Goal: Navigation & Orientation: Find specific page/section

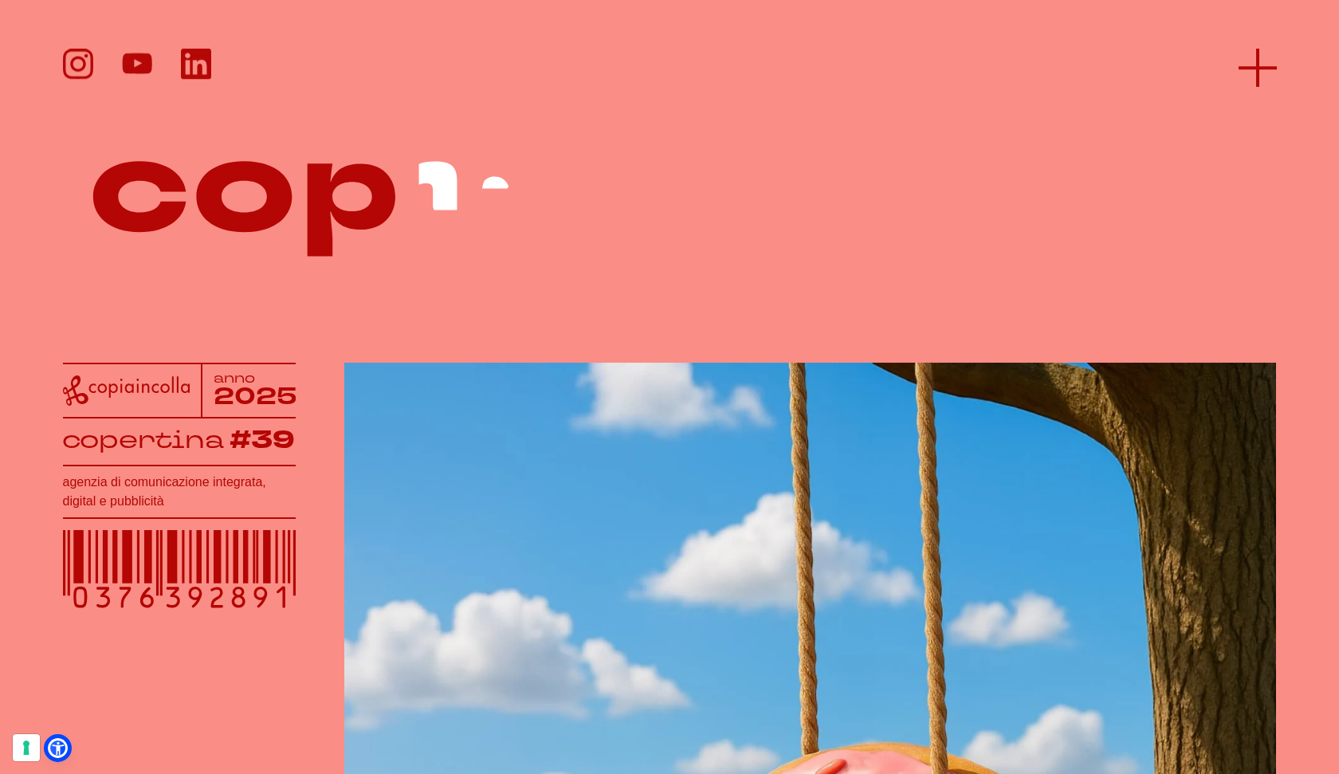
click at [1258, 68] on line at bounding box center [1257, 68] width 38 height 0
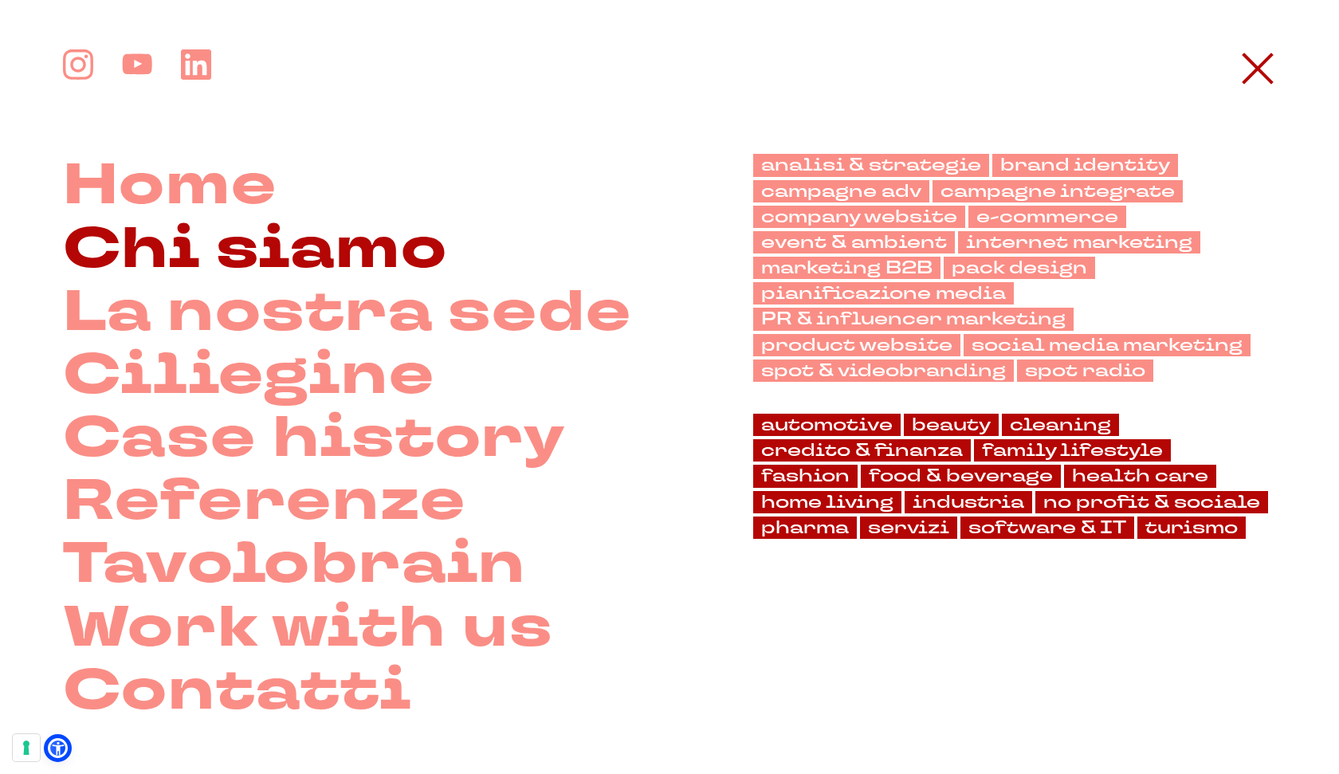
click at [245, 241] on link "Chi siamo" at bounding box center [255, 249] width 385 height 63
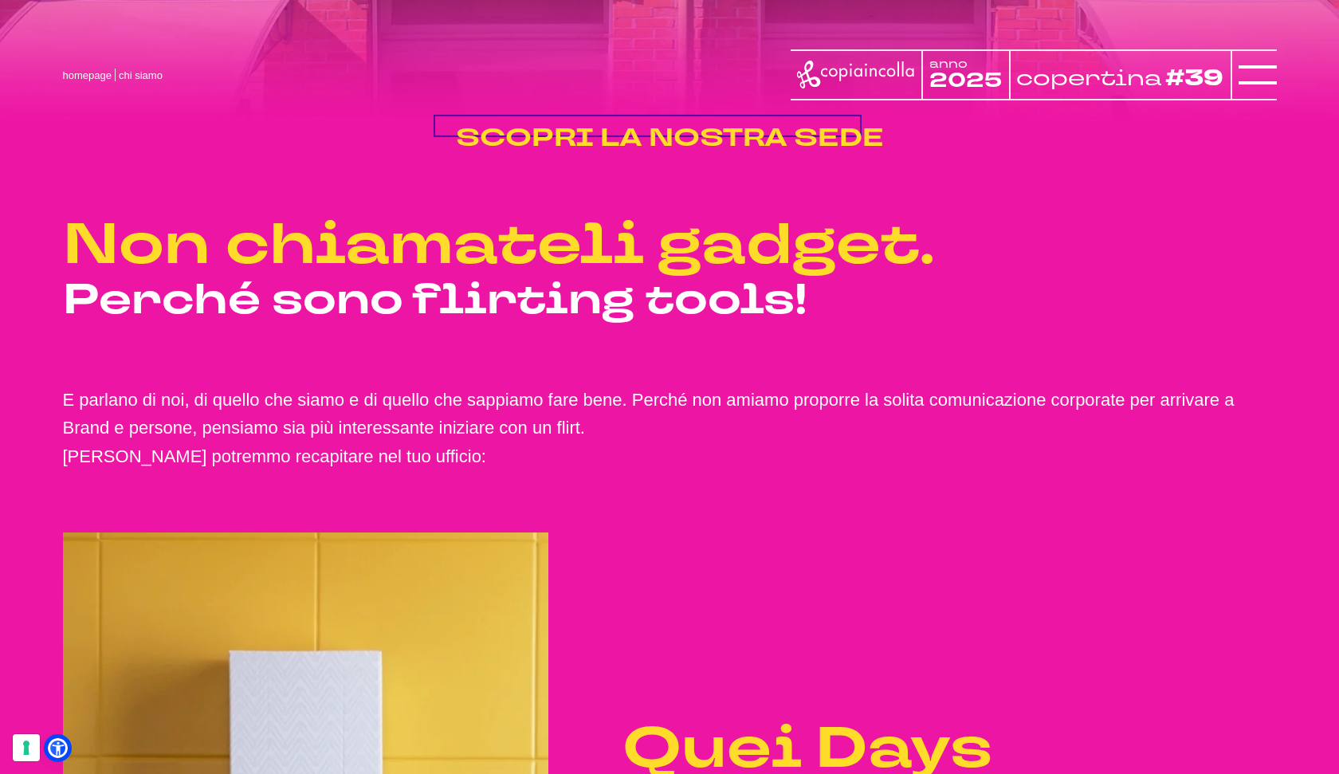
scroll to position [2668, 0]
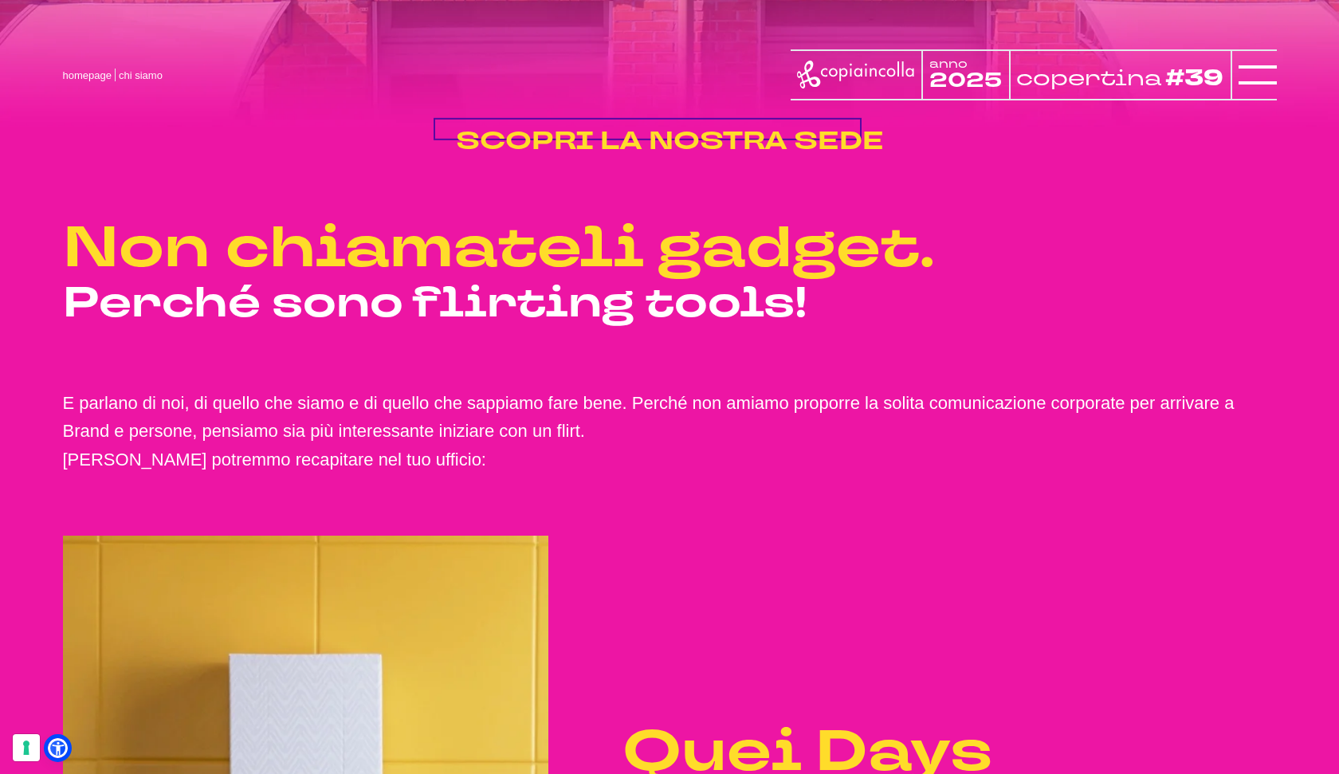
click at [581, 158] on span "SCOPRI LA NOSTRA SEDE" at bounding box center [670, 141] width 428 height 34
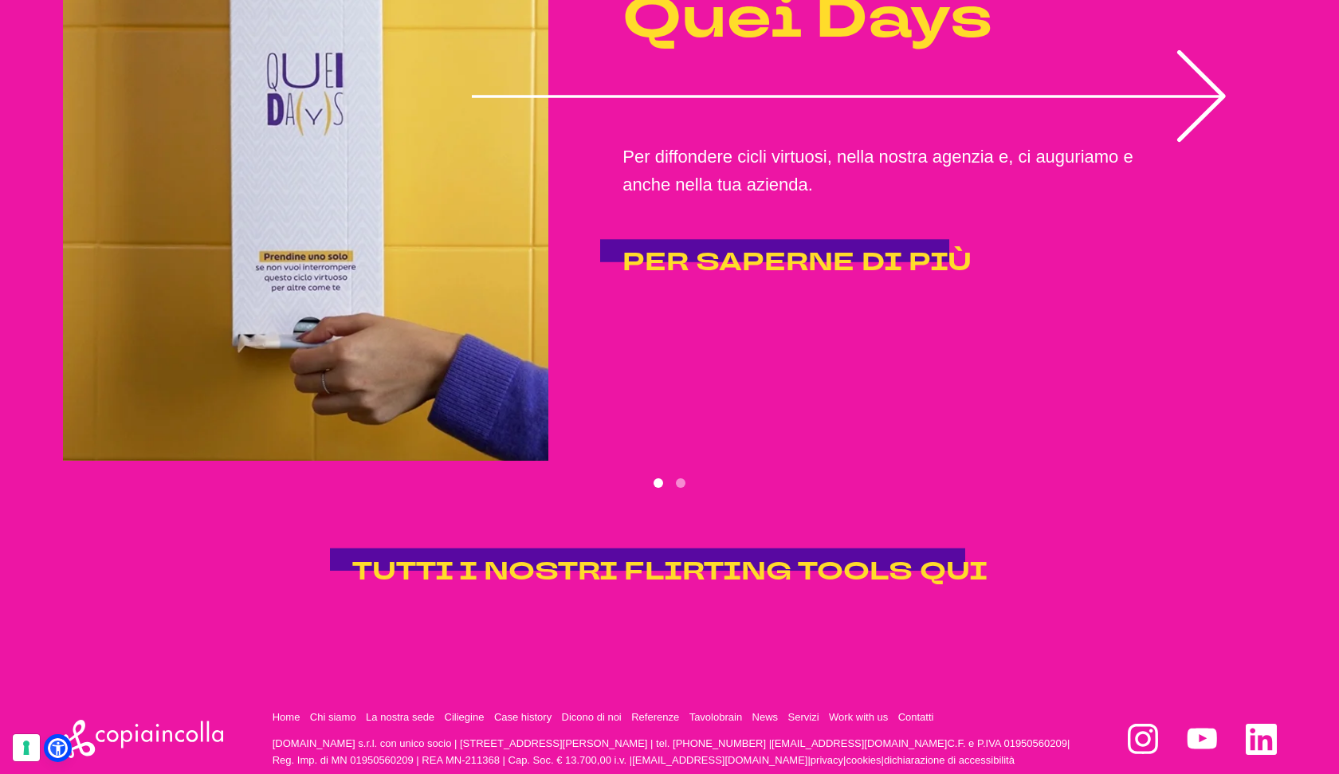
scroll to position [3402, 0]
click at [682, 487] on button "Go to slide 2" at bounding box center [681, 482] width 10 height 10
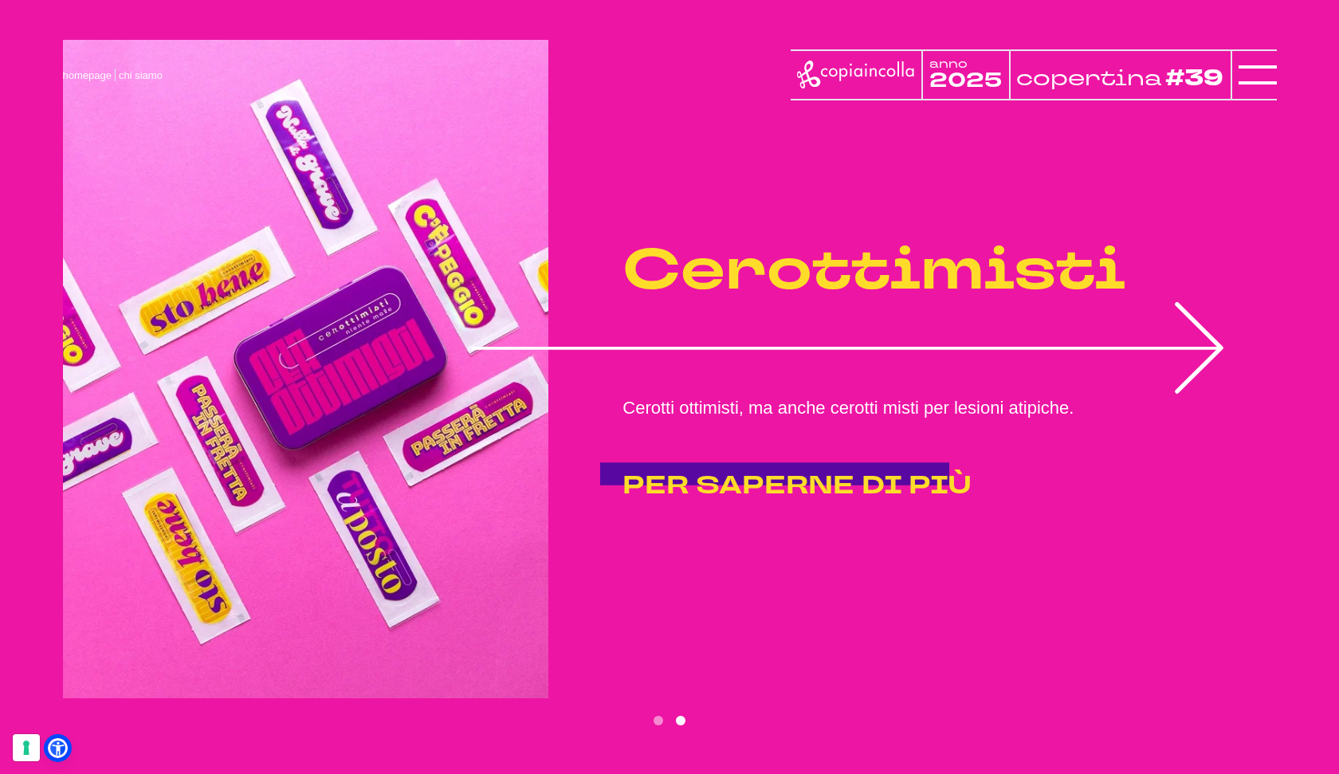
scroll to position [3163, 0]
click at [717, 359] on icon "2 of 2" at bounding box center [849, 349] width 754 height 92
click at [721, 374] on icon "2 of 2" at bounding box center [849, 349] width 754 height 92
click at [744, 386] on icon "2 of 2" at bounding box center [849, 349] width 754 height 92
click at [749, 383] on icon "2 of 2" at bounding box center [849, 349] width 754 height 92
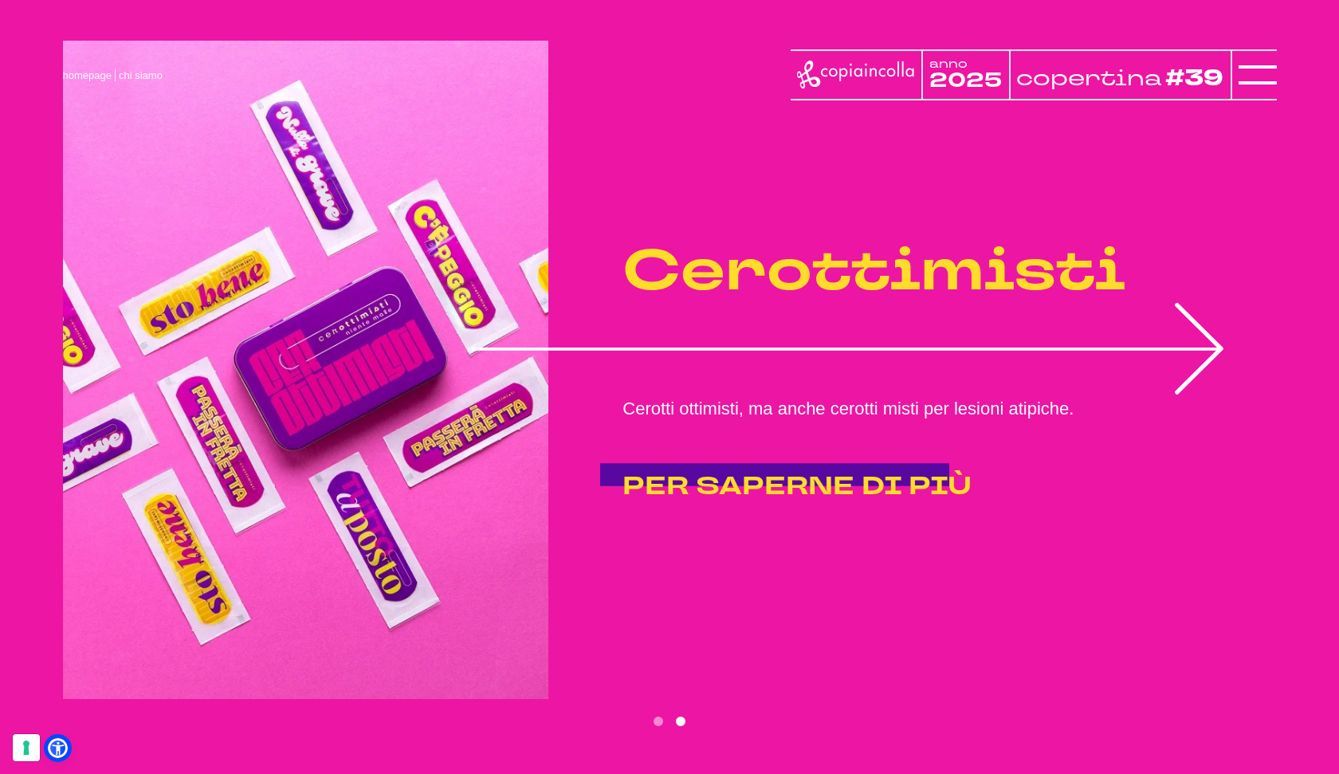
click at [749, 383] on icon "2 of 2" at bounding box center [849, 349] width 754 height 92
click at [292, 369] on img "2 of 2" at bounding box center [305, 370] width 485 height 658
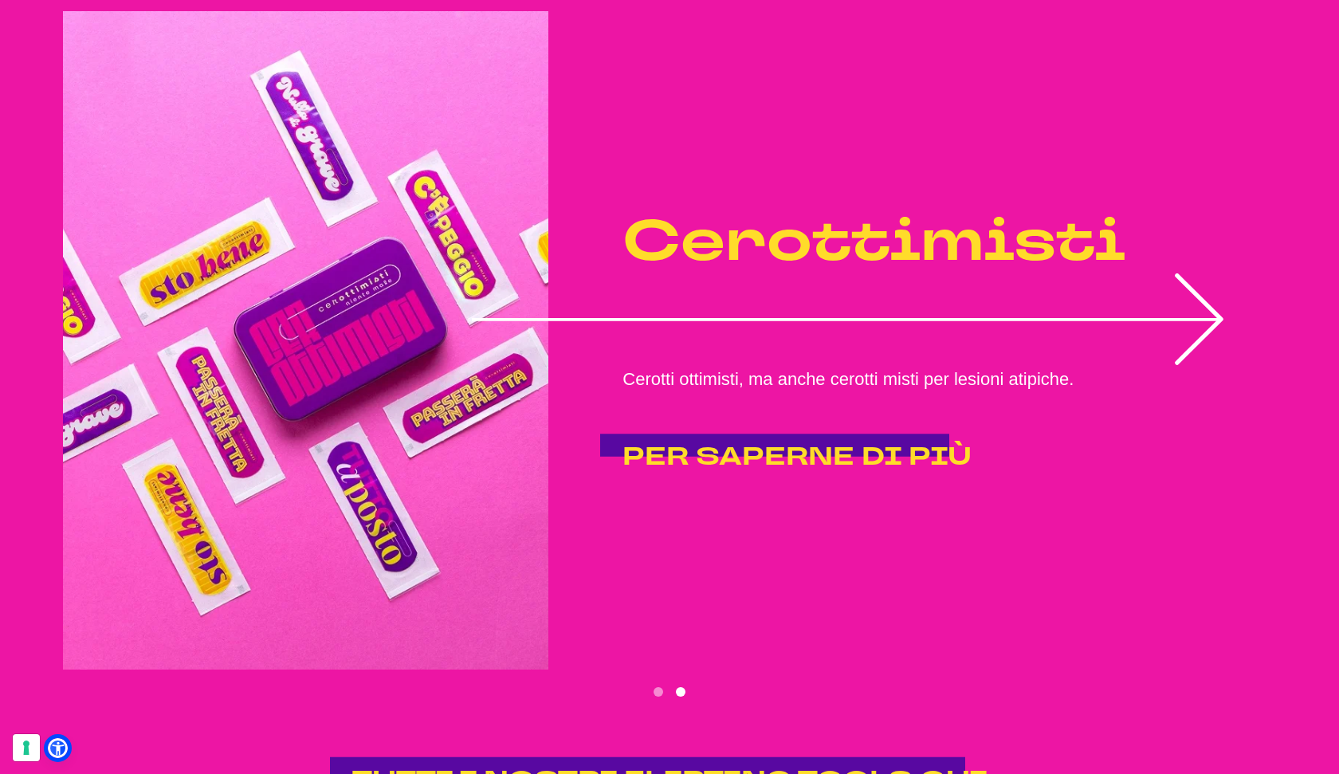
scroll to position [3193, 0]
click at [660, 696] on button "Go to slide 1" at bounding box center [658, 691] width 10 height 10
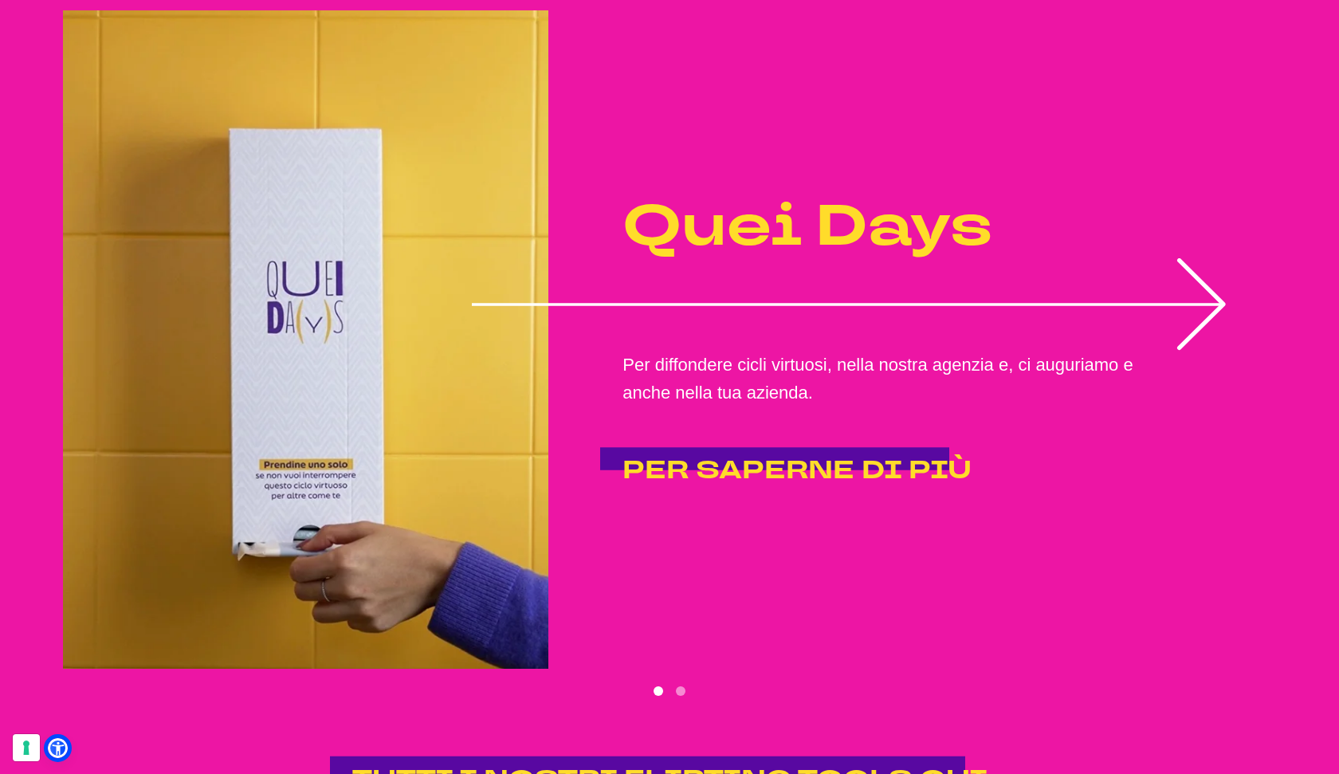
drag, startPoint x: 1022, startPoint y: 327, endPoint x: 1116, endPoint y: 320, distance: 93.5
click at [1039, 325] on icon "1 of 2" at bounding box center [849, 304] width 754 height 92
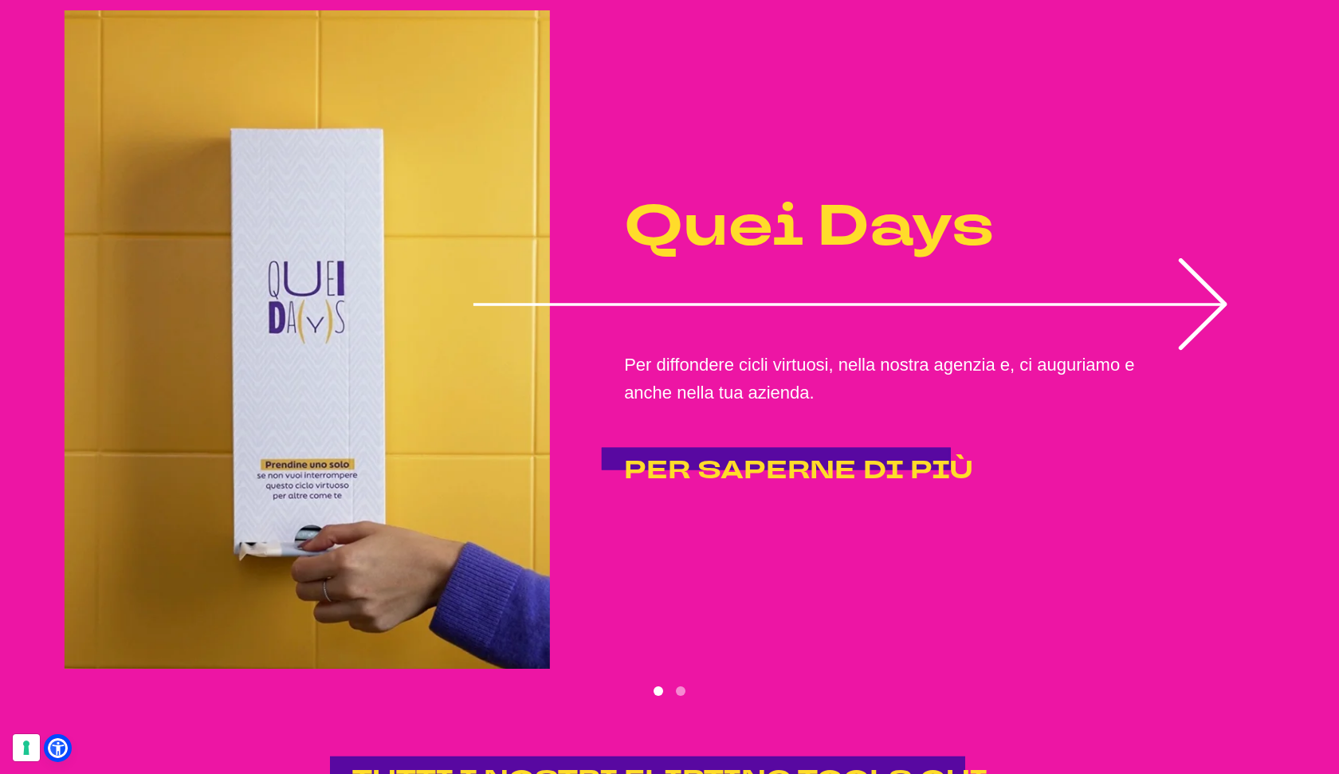
drag, startPoint x: 1200, startPoint y: 318, endPoint x: 1202, endPoint y: 339, distance: 21.6
click at [1195, 335] on icon "1 of 2" at bounding box center [850, 304] width 754 height 92
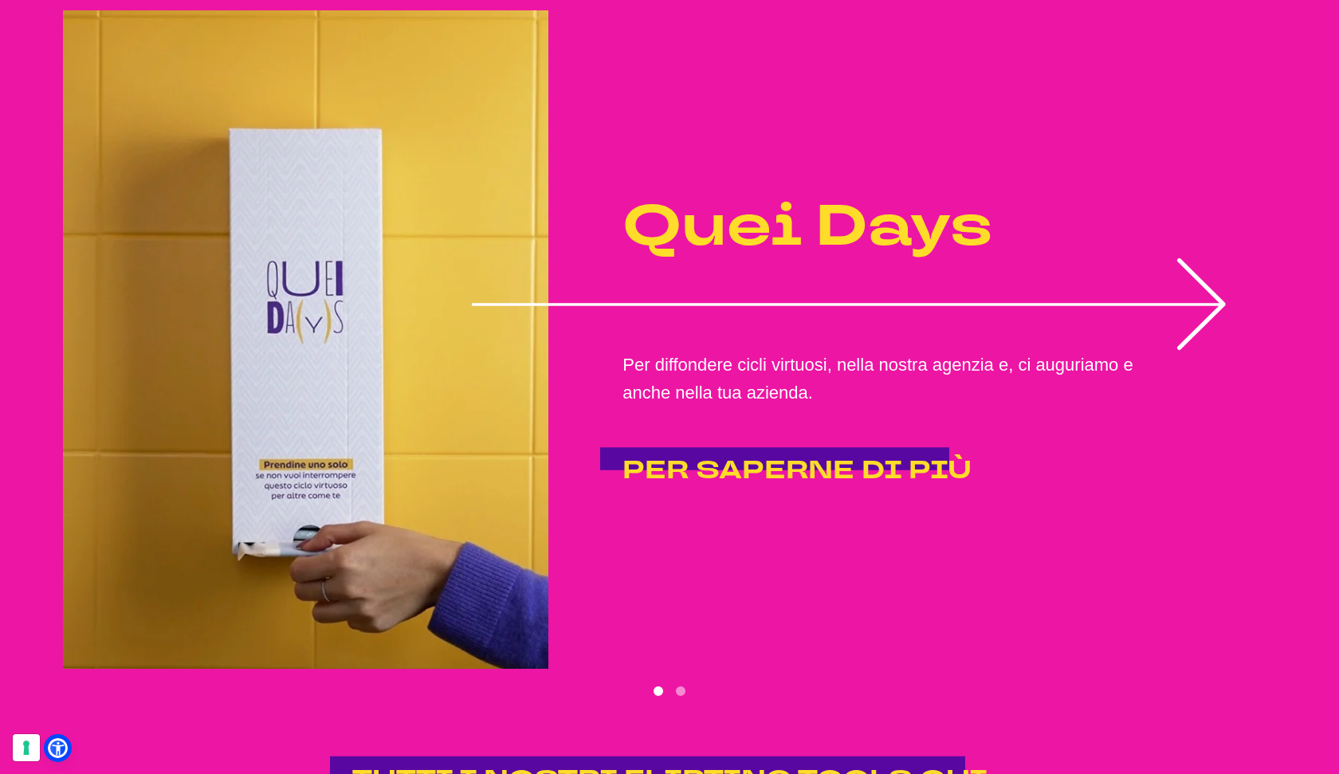
click at [1227, 331] on div "Quei Days Per diffondere cicli virtuosi, nella nostra agenzia e, ci auguriamo e…" at bounding box center [936, 339] width 679 height 339
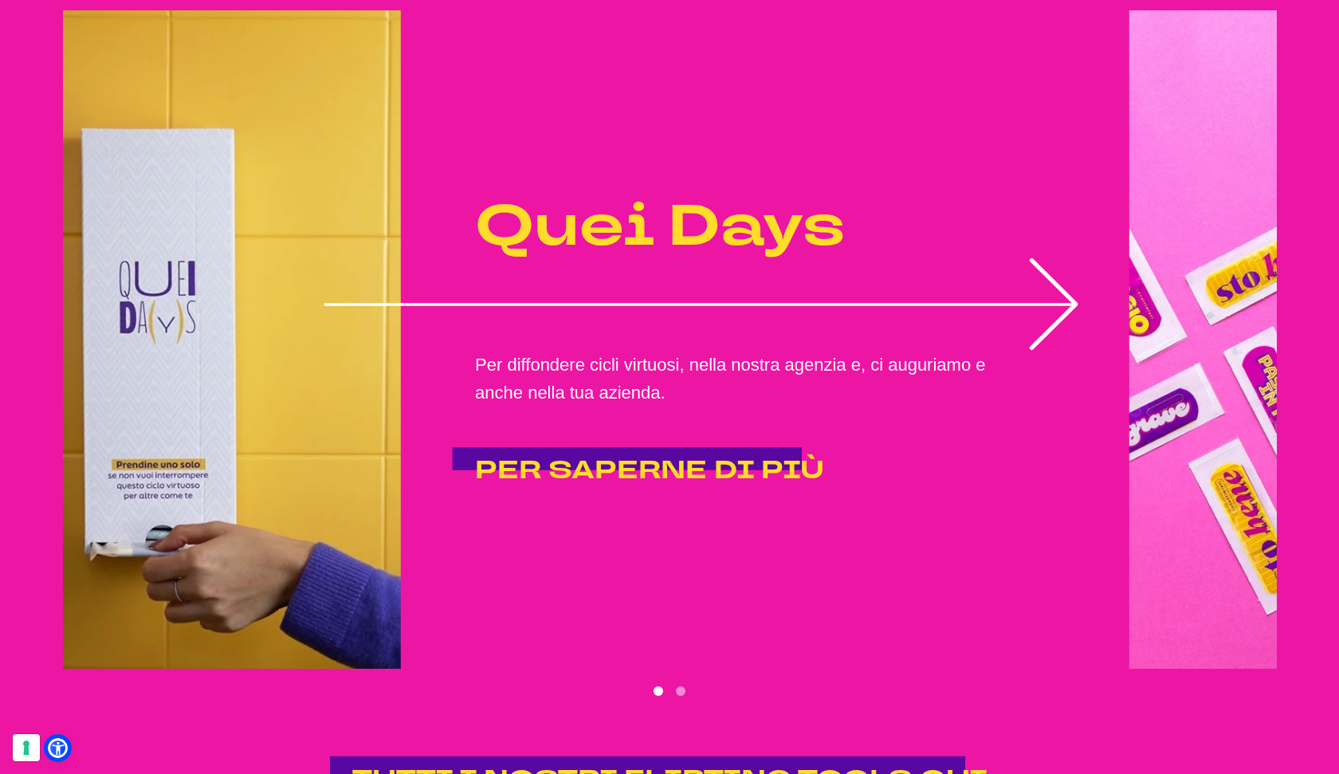
drag, startPoint x: 1186, startPoint y: 334, endPoint x: 1031, endPoint y: 316, distance: 155.7
click at [1031, 316] on icon "1 of 2" at bounding box center [701, 304] width 754 height 92
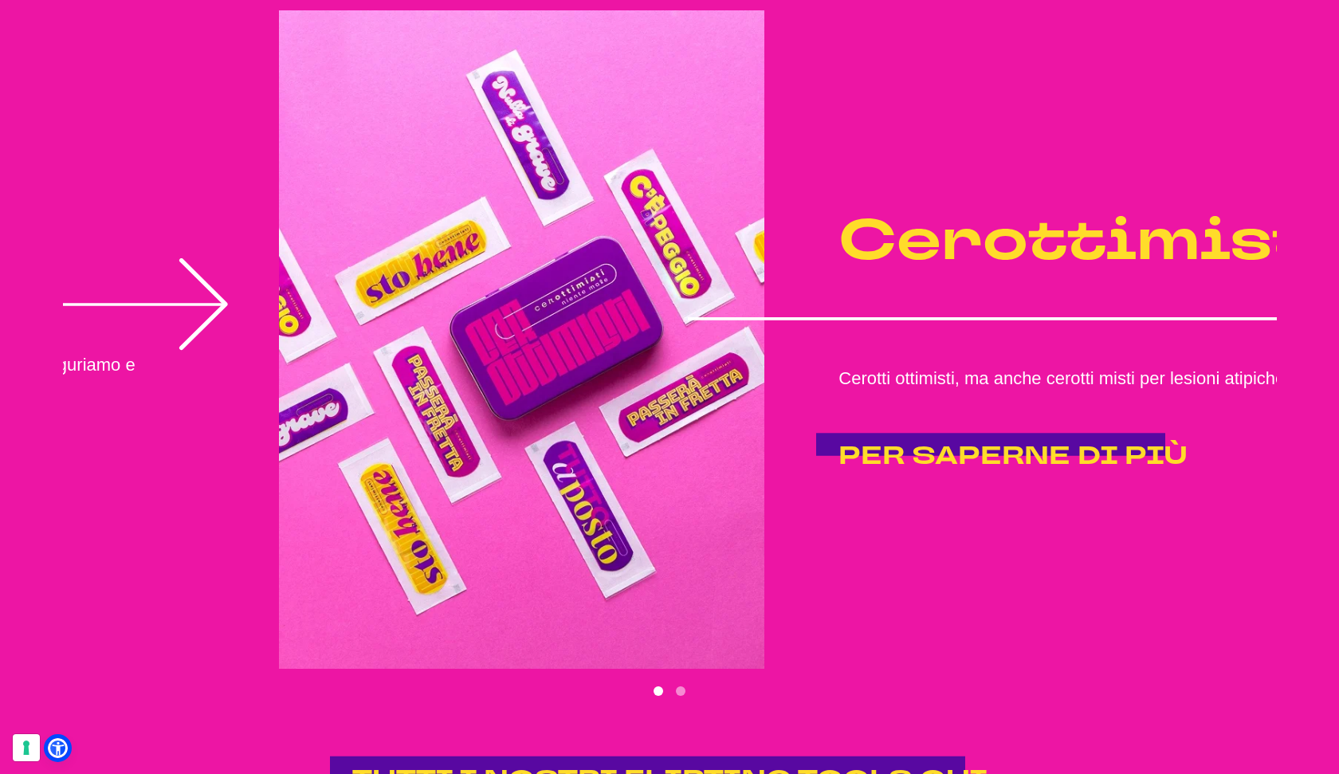
drag, startPoint x: 1211, startPoint y: 337, endPoint x: -37, endPoint y: 367, distance: 1249.1
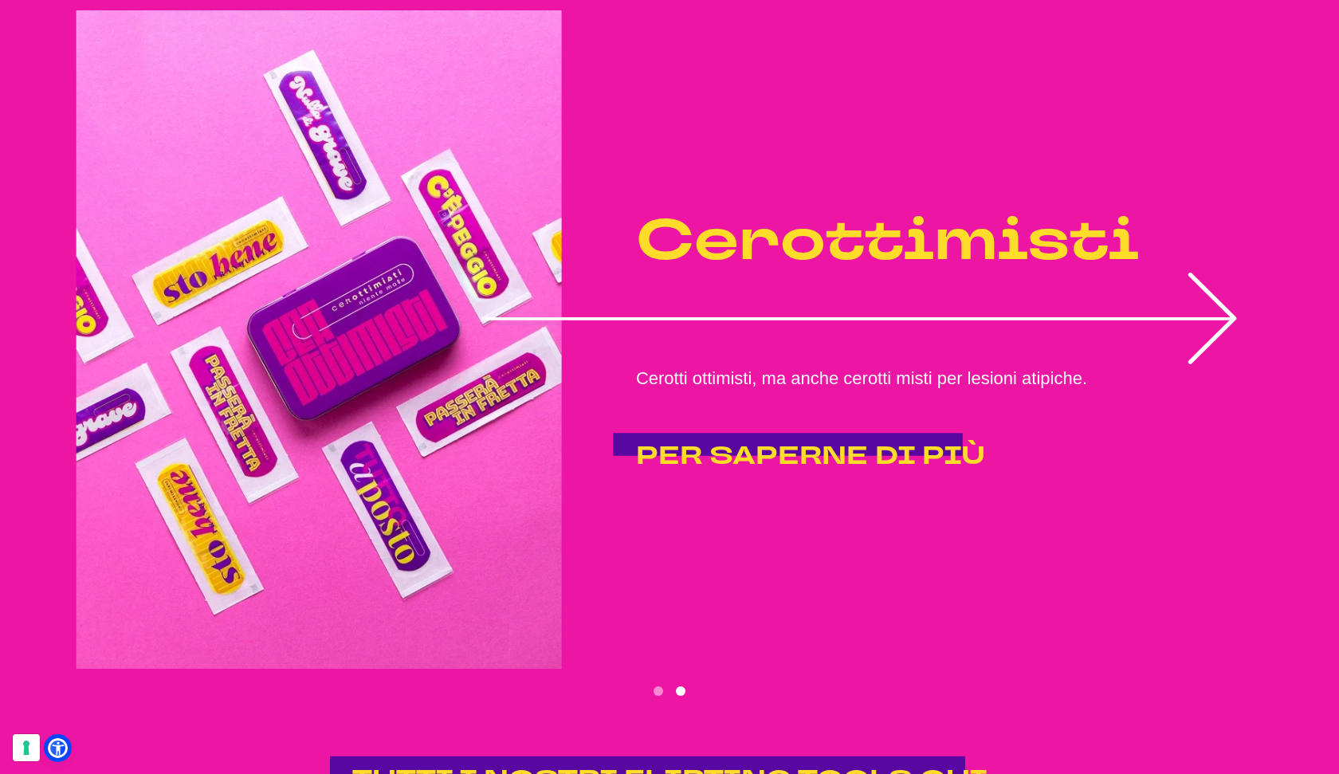
drag, startPoint x: 484, startPoint y: 347, endPoint x: 1278, endPoint y: 369, distance: 794.8
click at [1278, 369] on div "Non chiamateli gadget. Perché sono flirting tools! E parlano di noi, di quello …" at bounding box center [669, 242] width 1339 height 1226
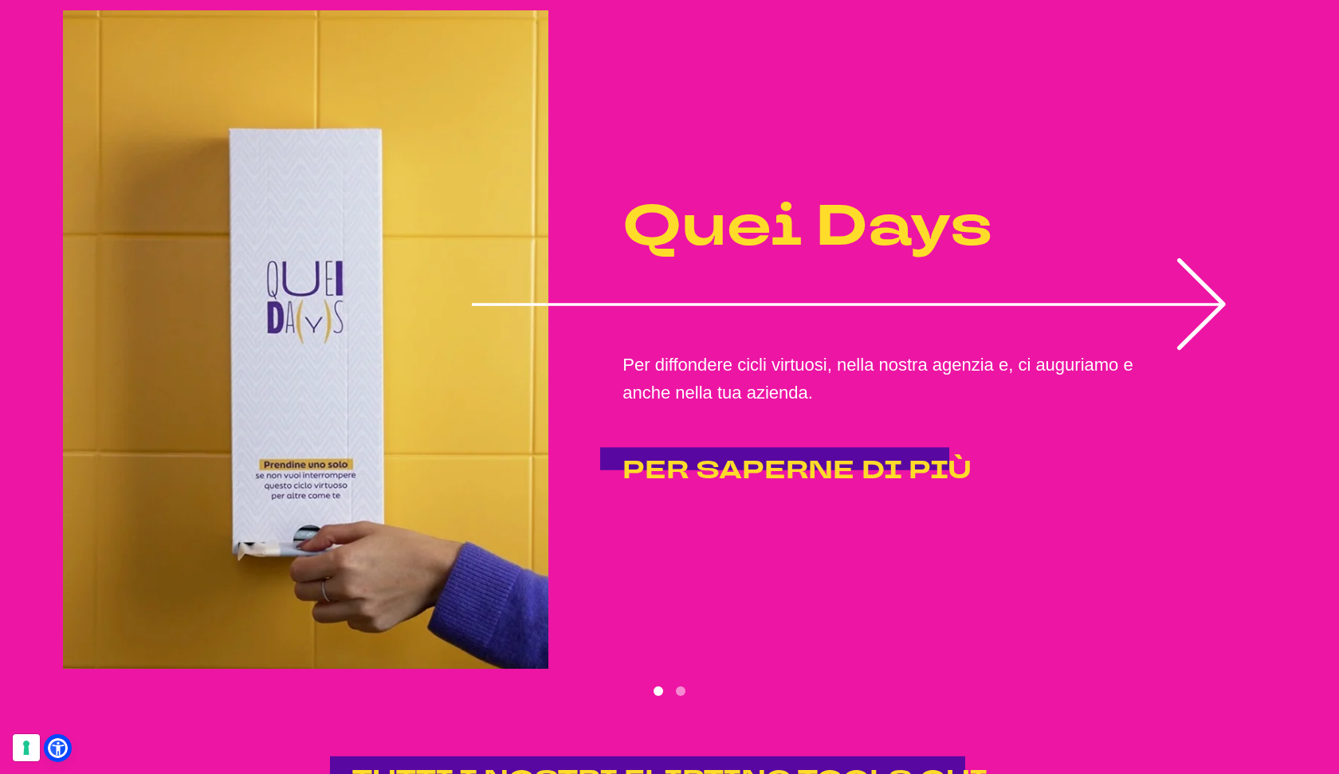
click at [762, 350] on icon "1 of 2" at bounding box center [849, 304] width 754 height 92
drag, startPoint x: 762, startPoint y: 366, endPoint x: 1107, endPoint y: 340, distance: 346.0
click at [767, 350] on icon "1 of 2" at bounding box center [849, 304] width 754 height 92
click at [1231, 328] on div "Quei Days Per diffondere cicli virtuosi, nella nostra agenzia e, ci auguriamo e…" at bounding box center [936, 339] width 679 height 339
click at [265, 359] on img "1 of 2" at bounding box center [305, 339] width 485 height 658
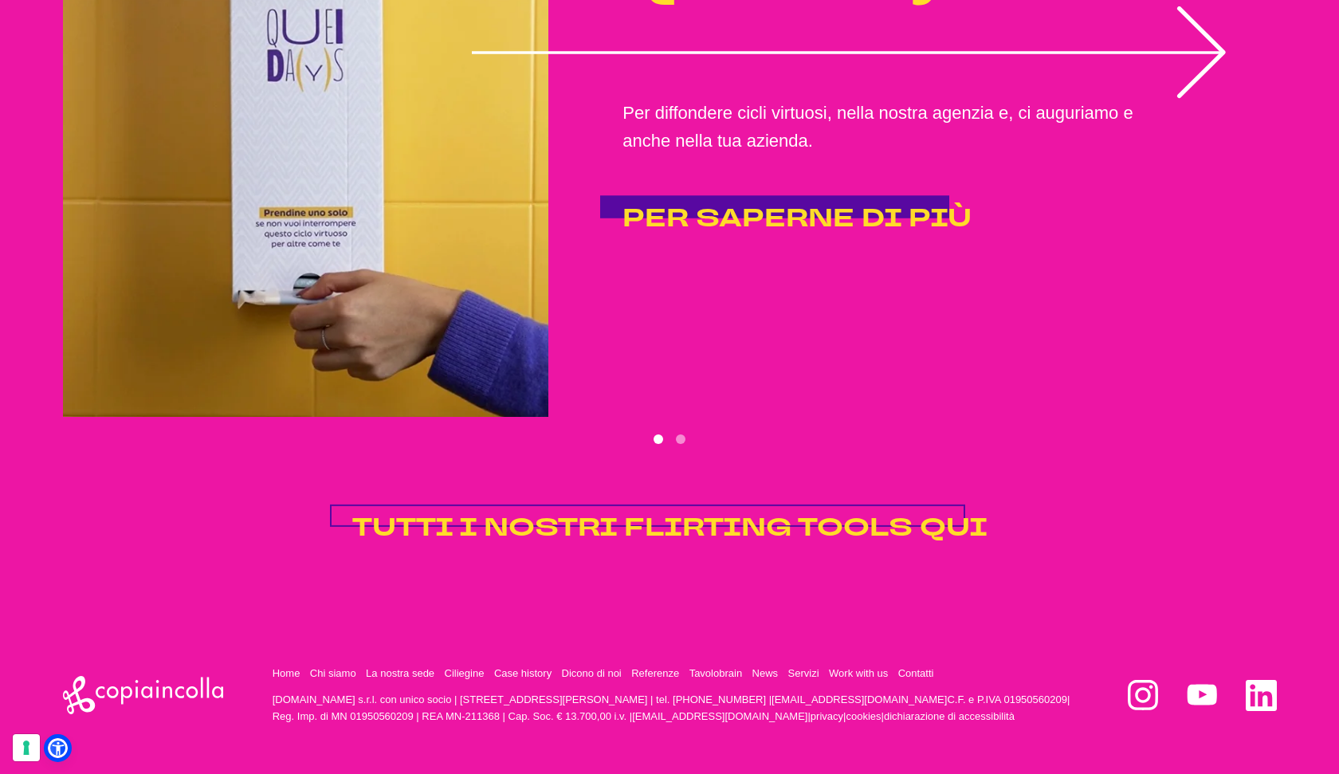
scroll to position [3490, 0]
click at [773, 510] on span "TUTTI I NOSTRI FLIRTING TOOLS QUI" at bounding box center [669, 527] width 635 height 34
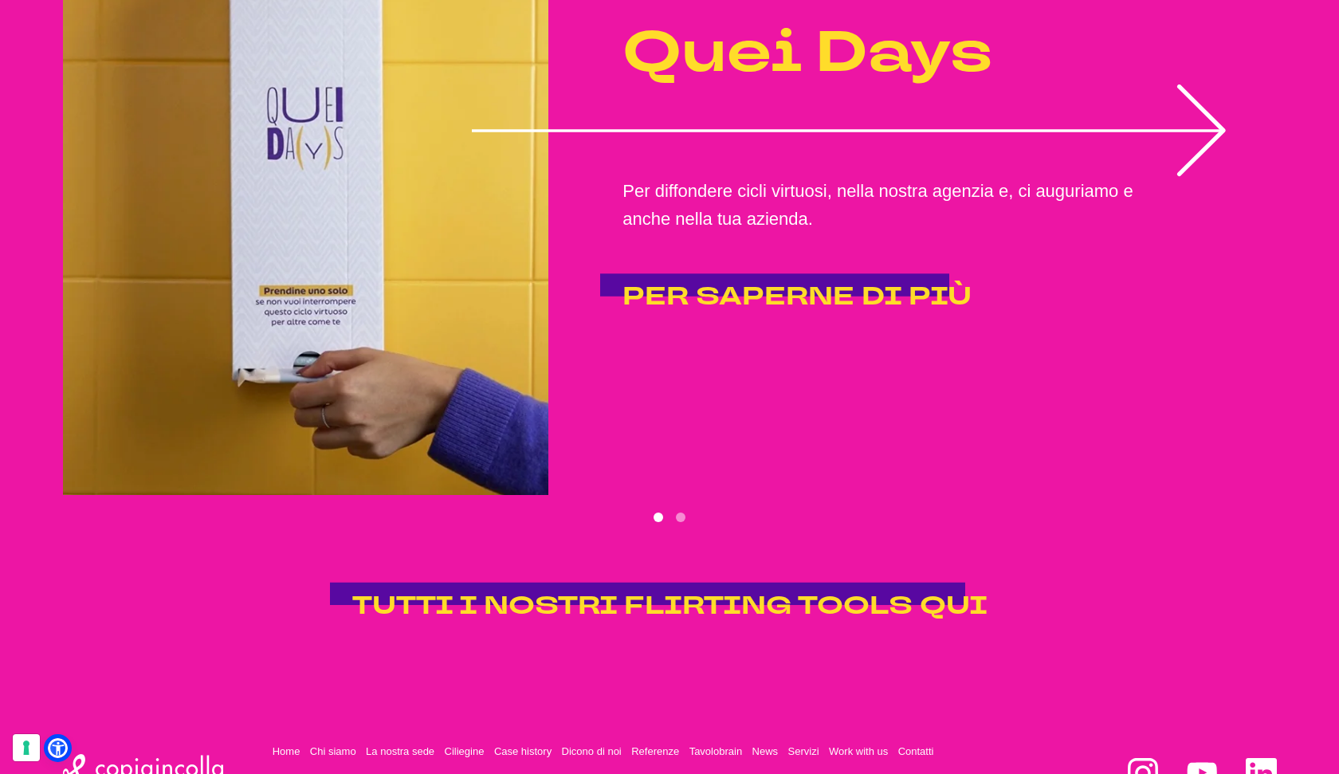
scroll to position [3368, 0]
click at [857, 312] on span "PER SAPERNE DI PIÙ" at bounding box center [796, 295] width 349 height 34
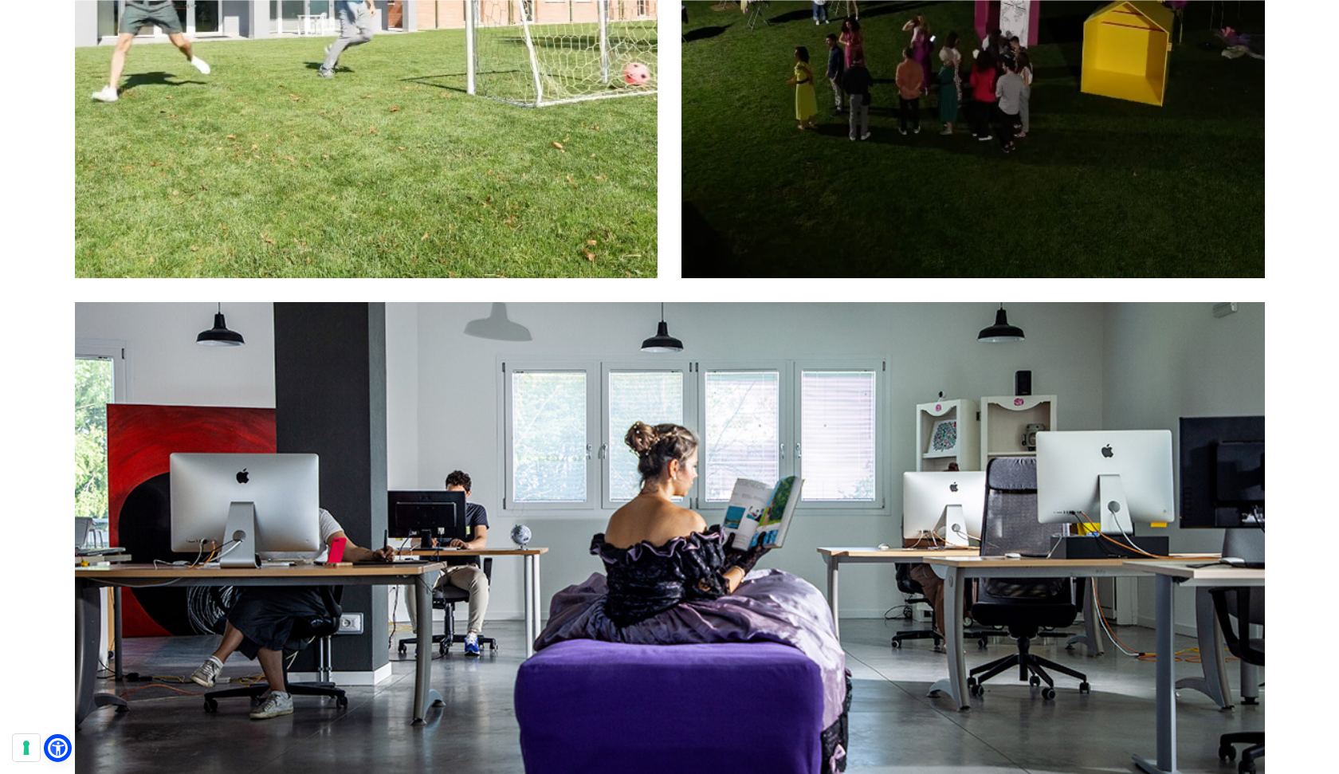
scroll to position [2007, 0]
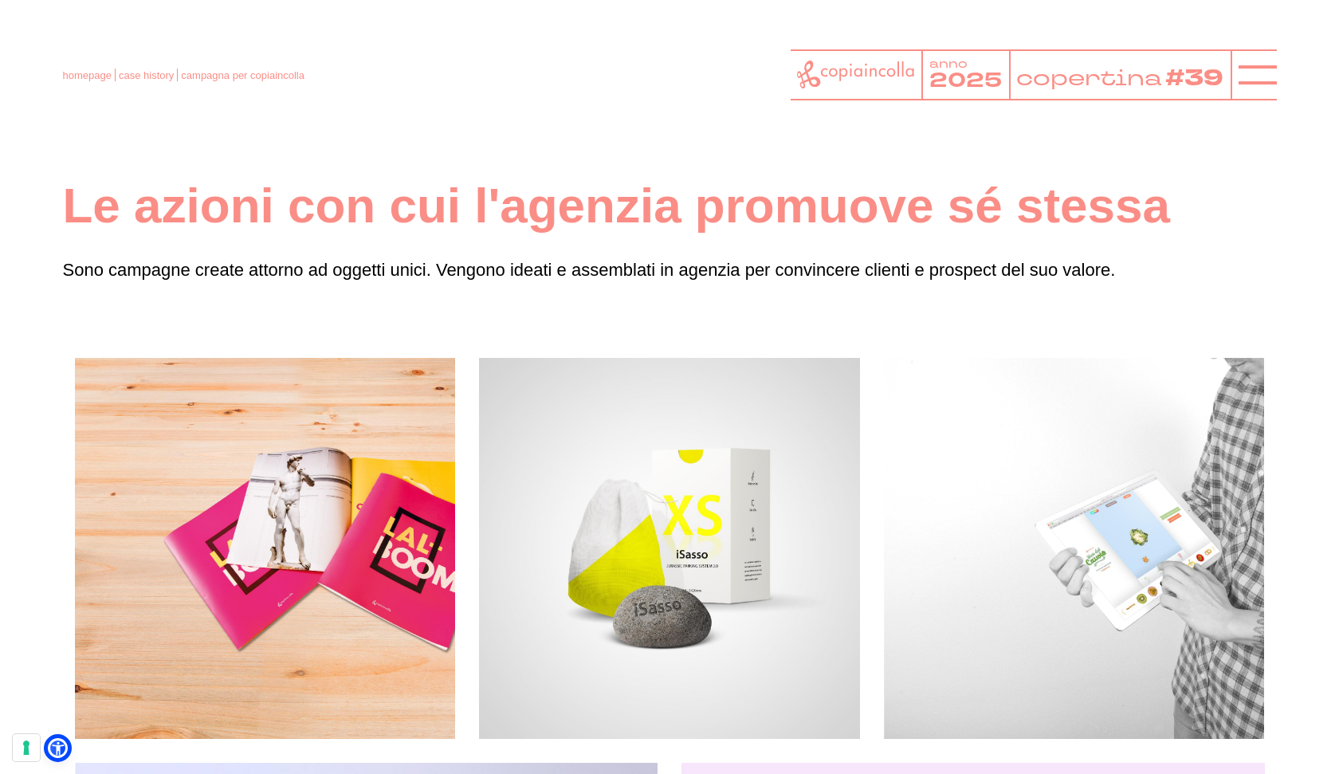
scroll to position [10, 0]
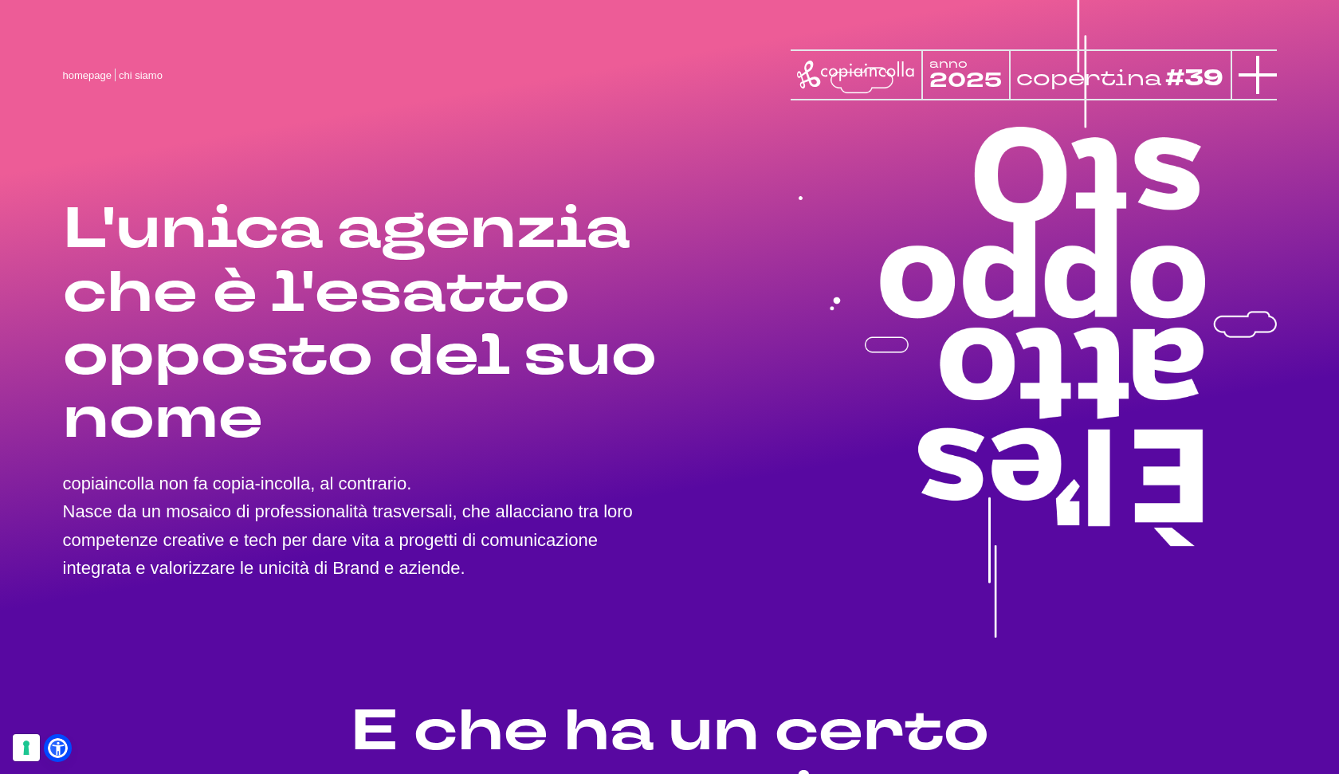
click at [1254, 75] on line at bounding box center [1257, 75] width 38 height 0
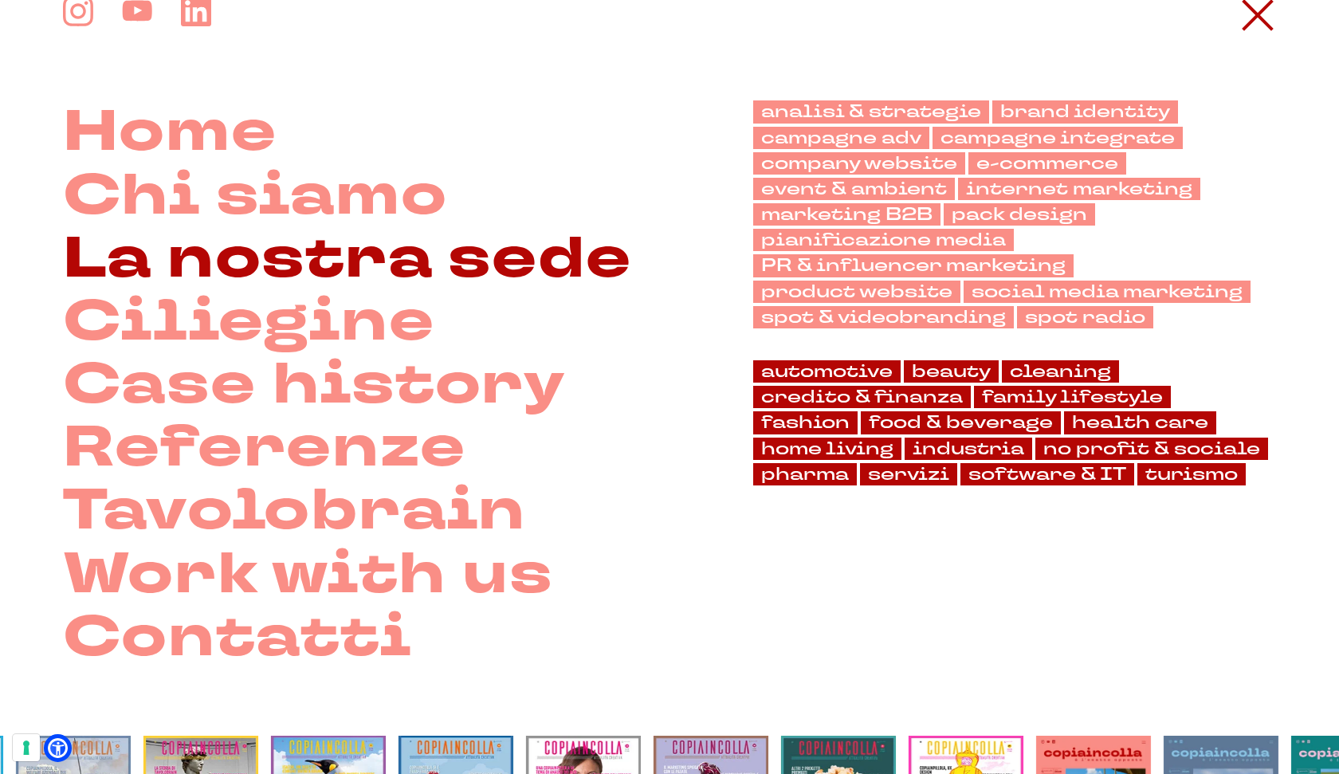
scroll to position [71, 0]
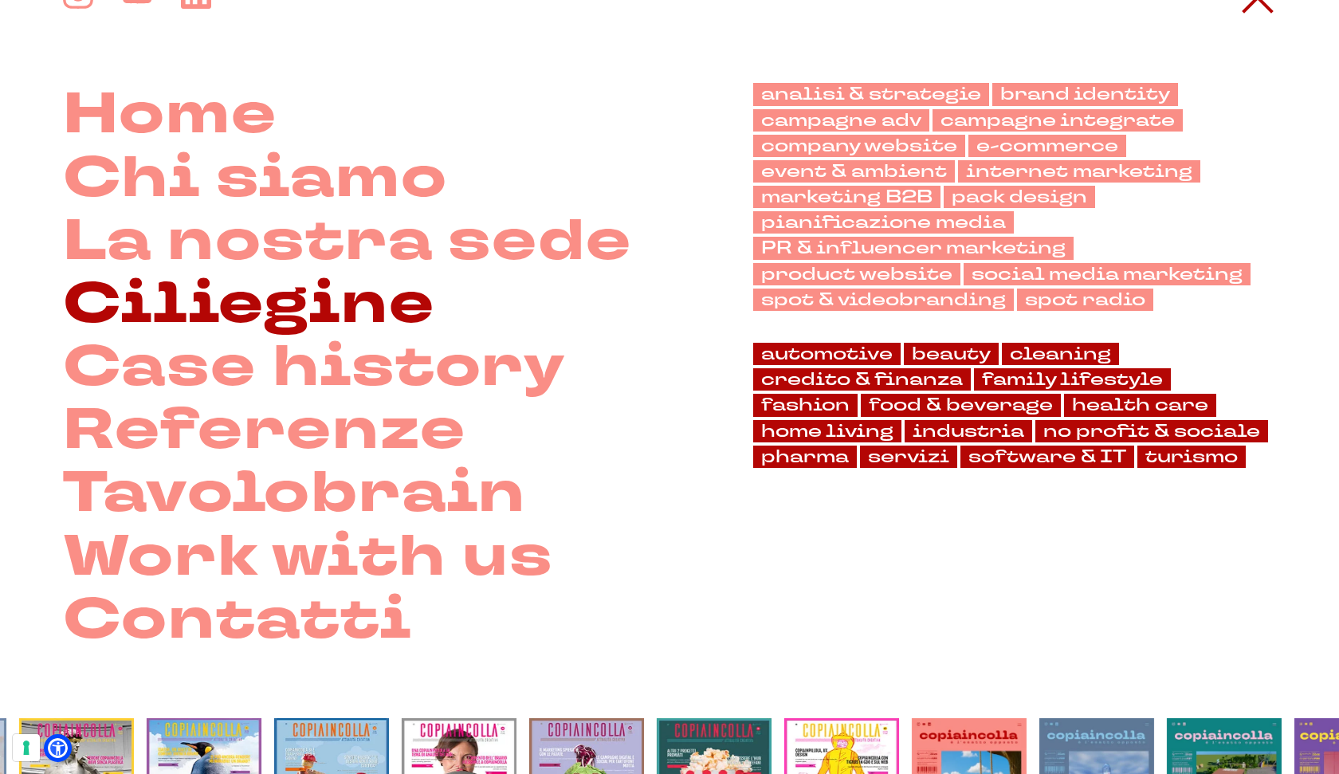
click at [279, 307] on link "Ciliegine" at bounding box center [249, 304] width 372 height 63
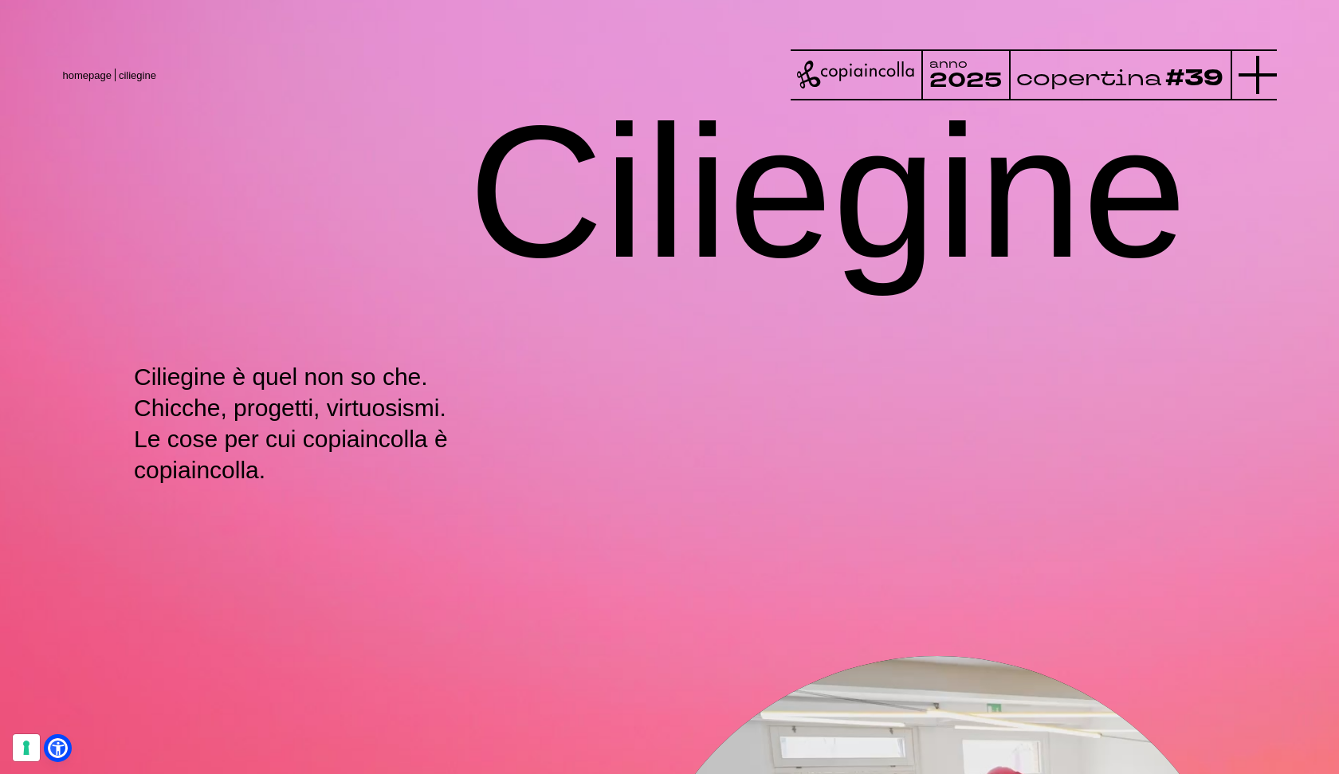
scroll to position [1, 0]
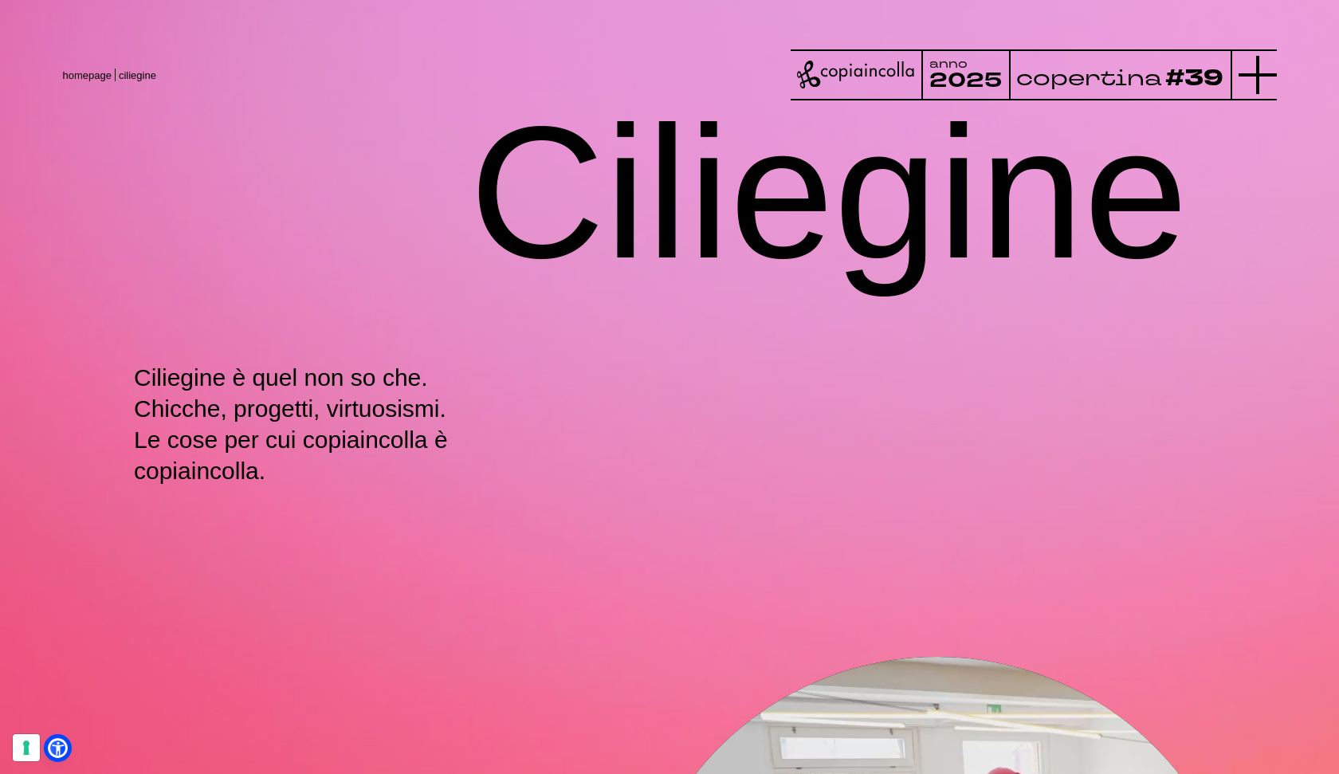
click at [1260, 70] on icon at bounding box center [1257, 75] width 38 height 38
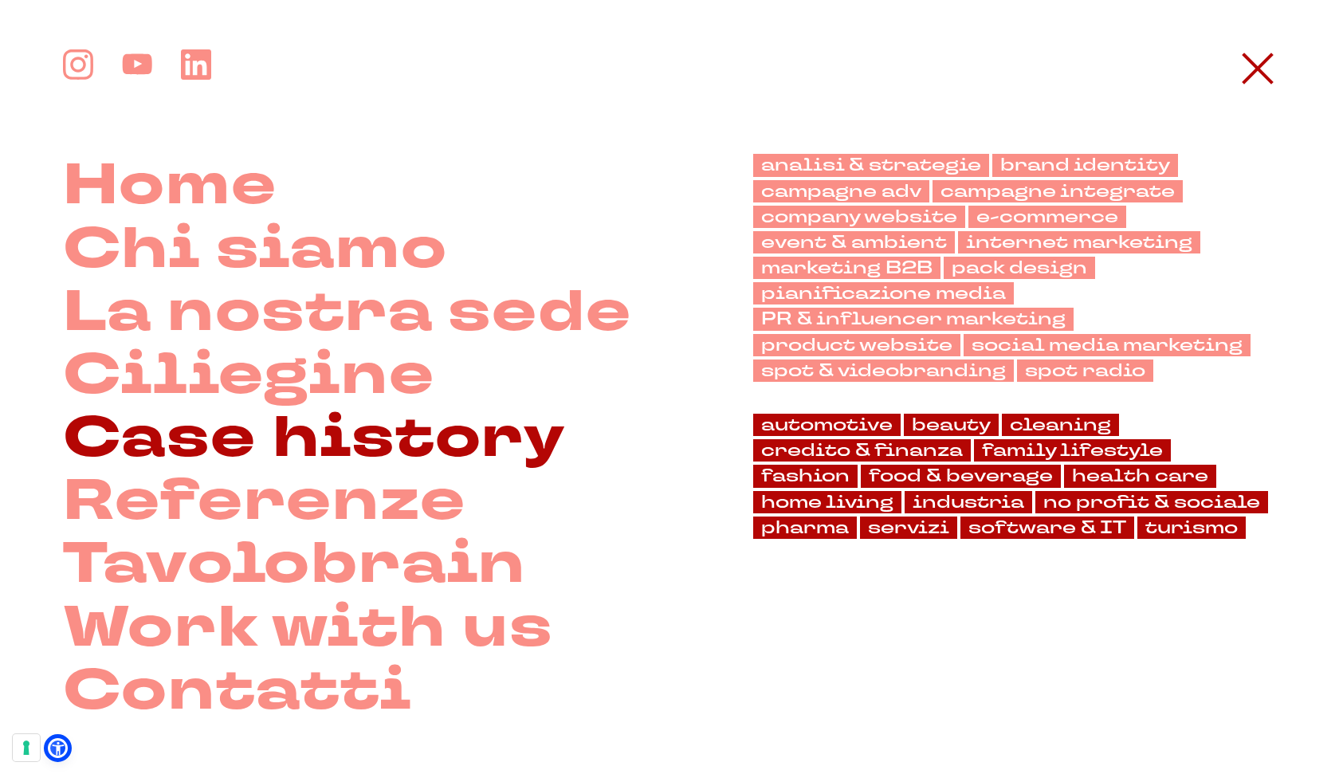
click at [256, 437] on link "Case history" at bounding box center [315, 437] width 504 height 63
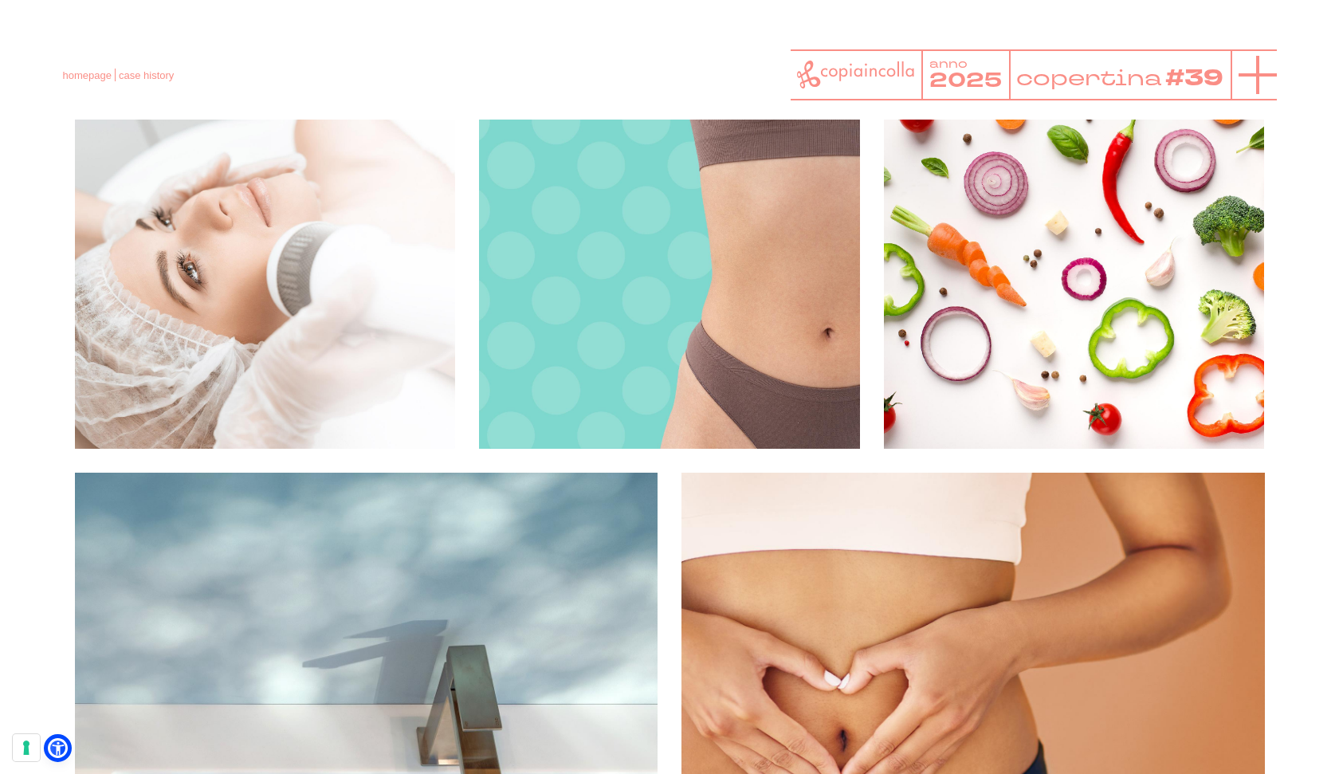
click at [1265, 77] on icon at bounding box center [1257, 75] width 38 height 38
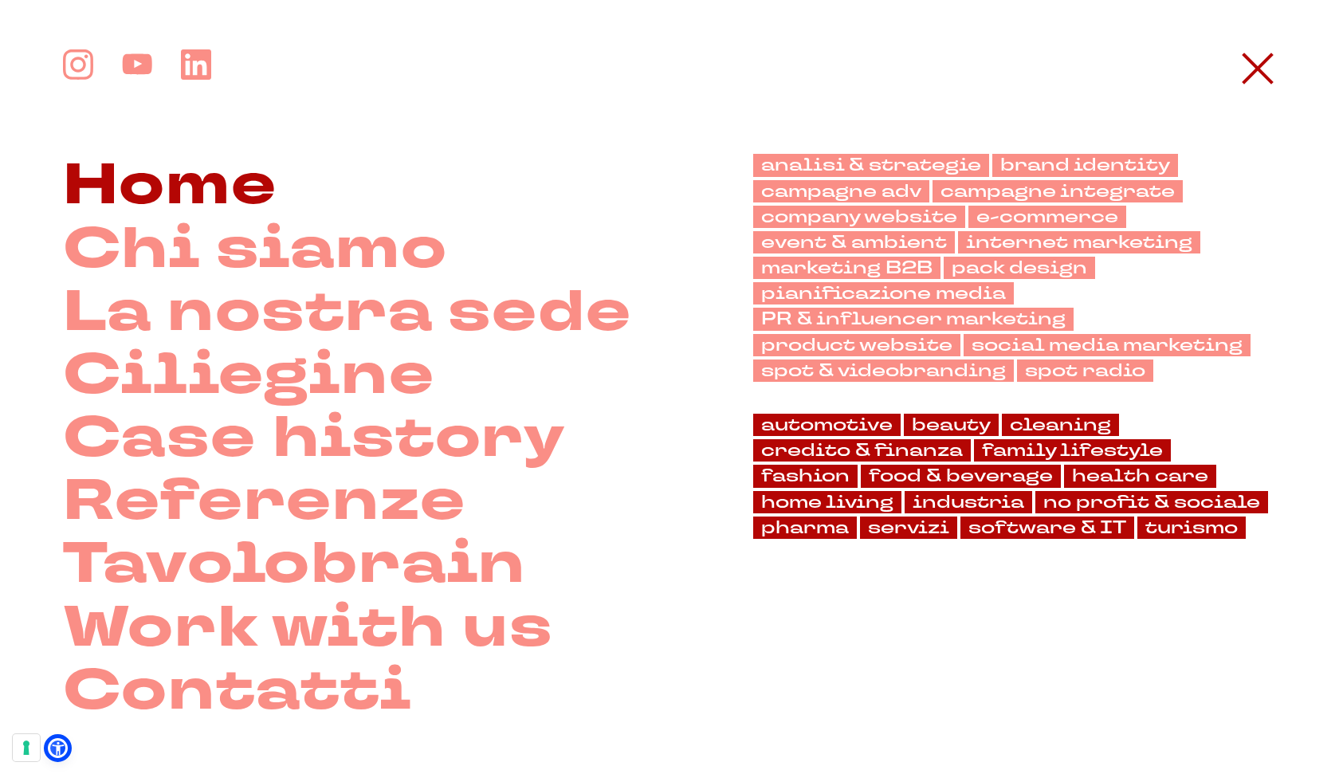
scroll to position [4380, 0]
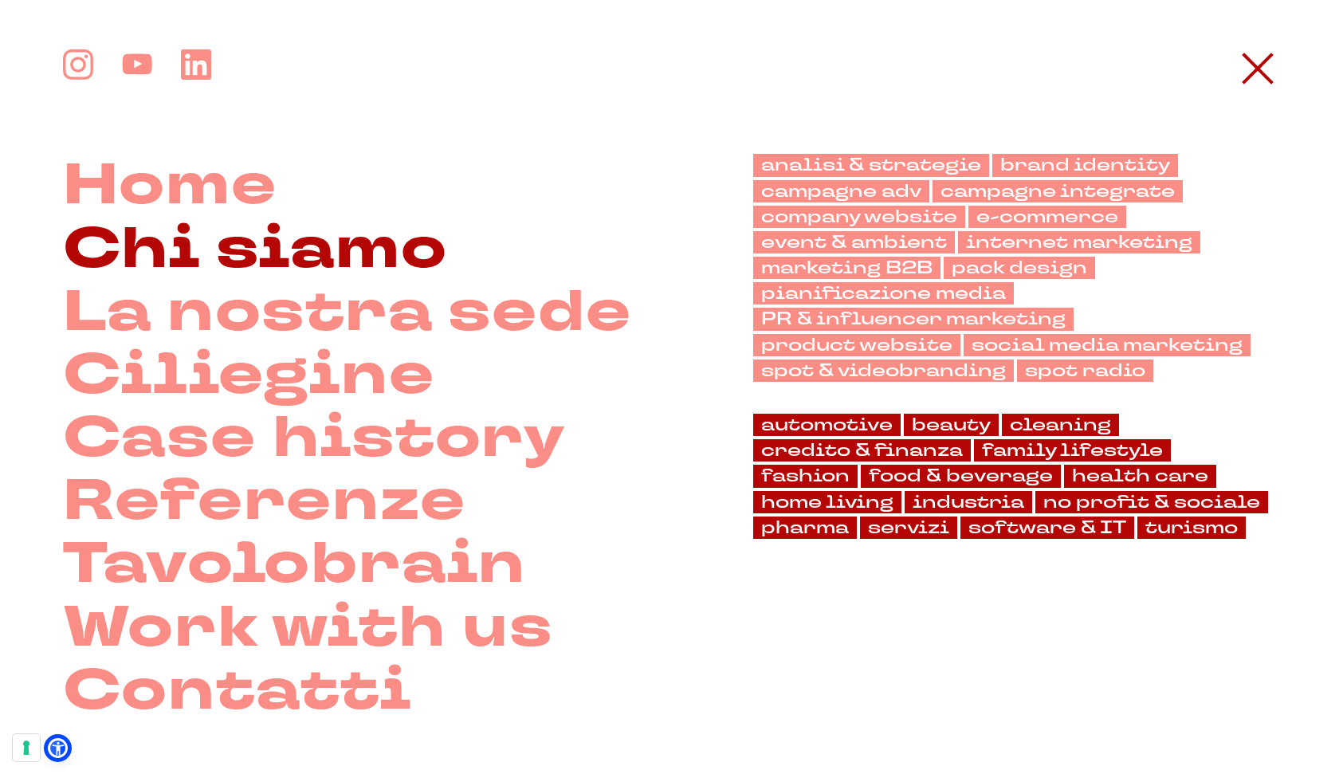
click at [210, 253] on link "Chi siamo" at bounding box center [255, 249] width 385 height 63
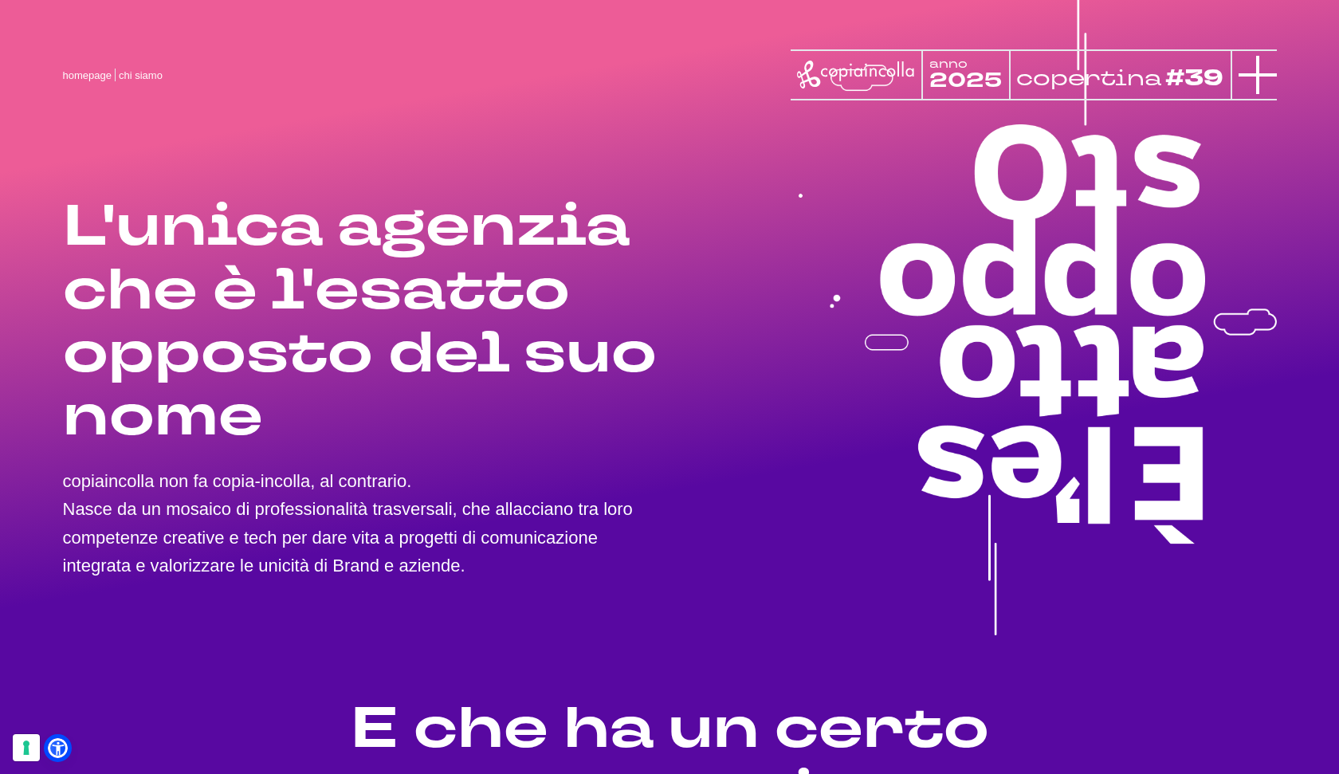
scroll to position [1, 0]
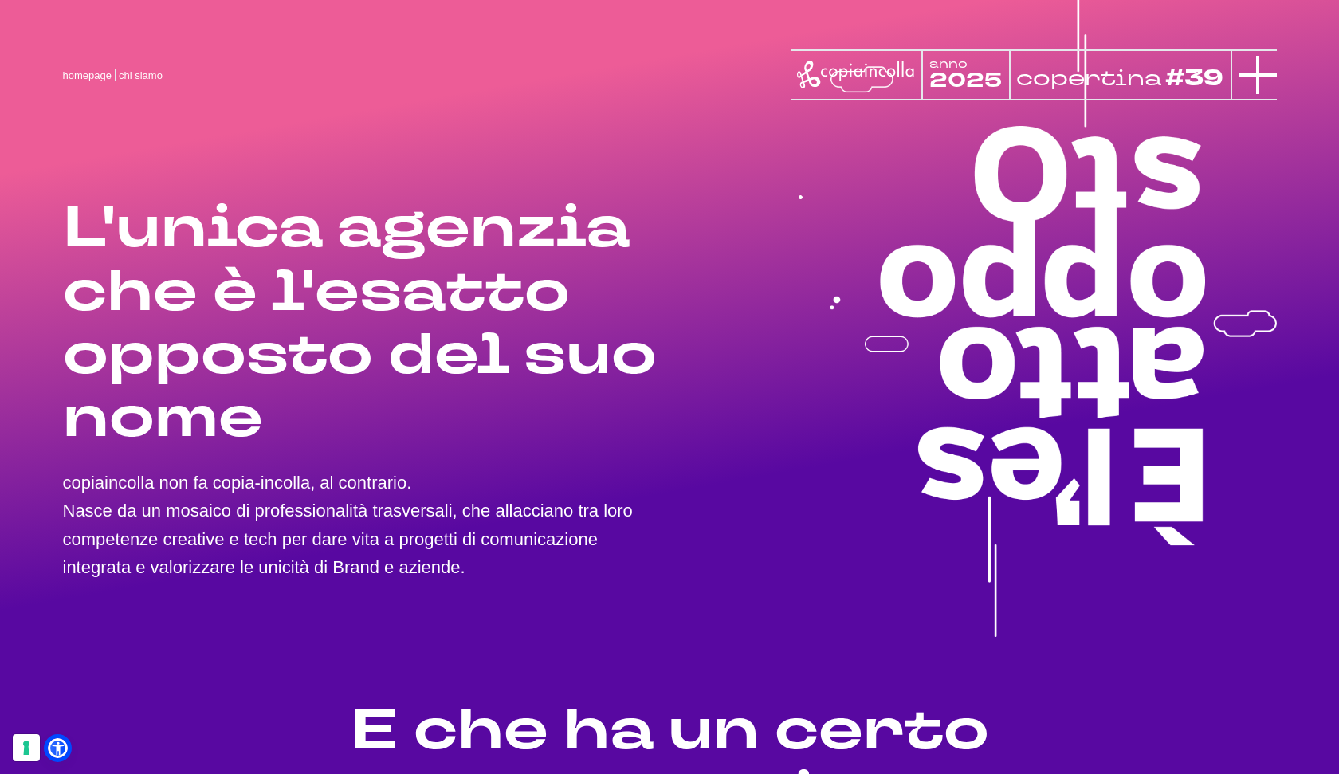
click at [1254, 71] on icon at bounding box center [1257, 75] width 38 height 38
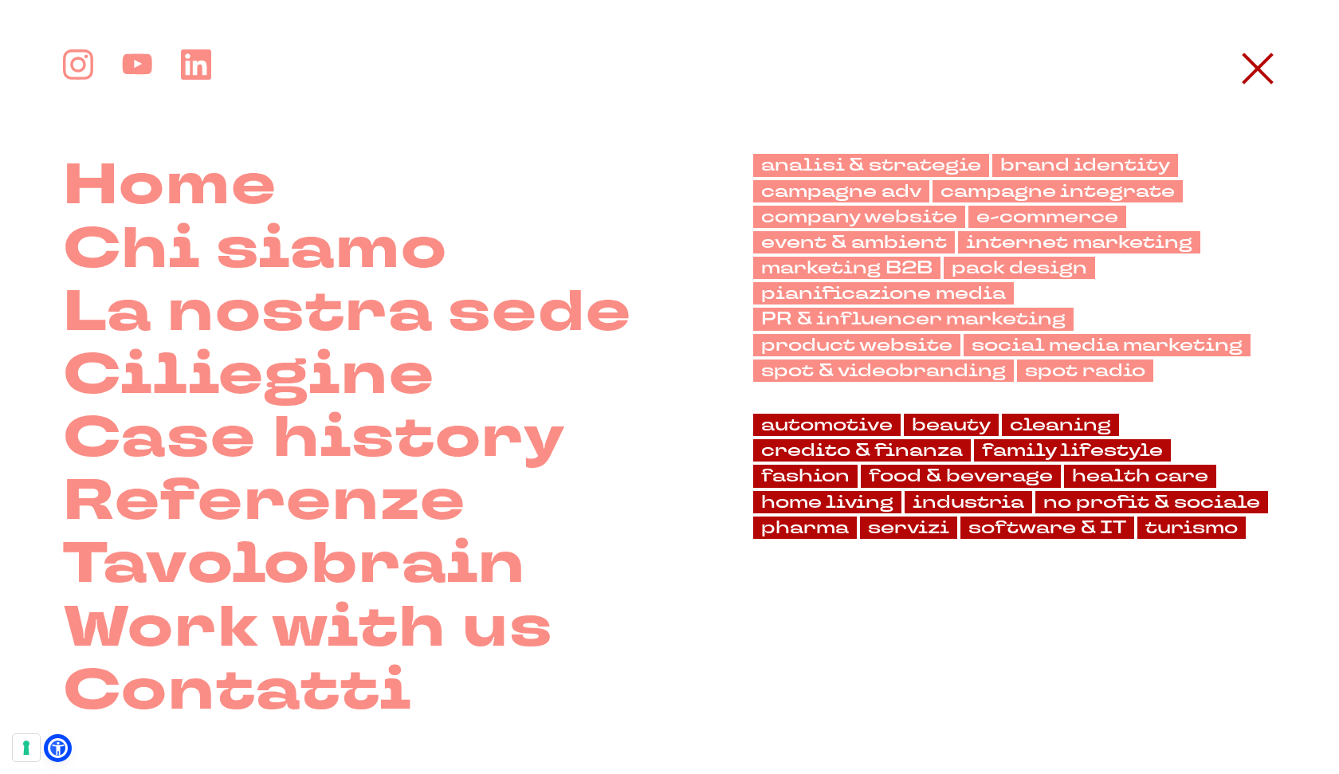
scroll to position [0, 0]
click at [138, 197] on link "Home" at bounding box center [170, 185] width 214 height 63
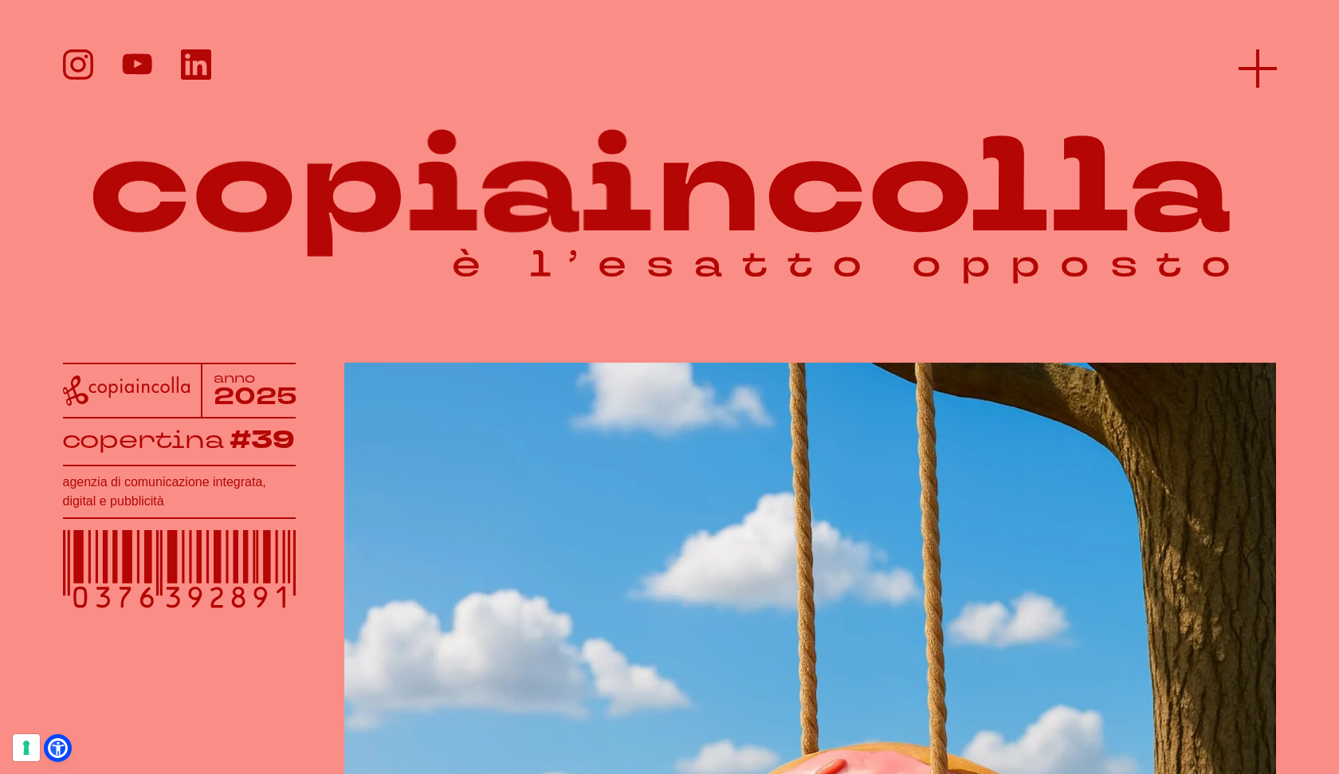
click at [1264, 52] on icon at bounding box center [1257, 68] width 38 height 38
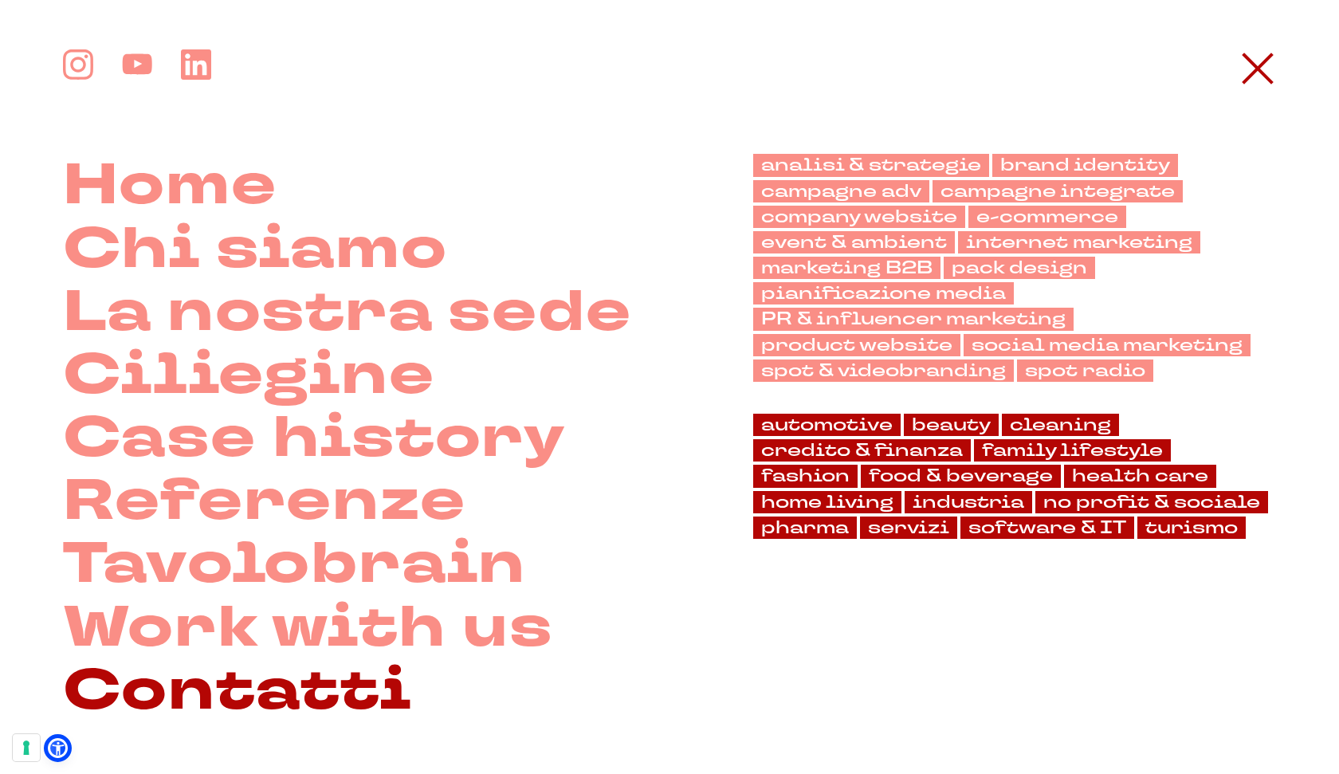
click at [289, 661] on link "Contatti" at bounding box center [237, 690] width 349 height 63
